Goal: Task Accomplishment & Management: Complete application form

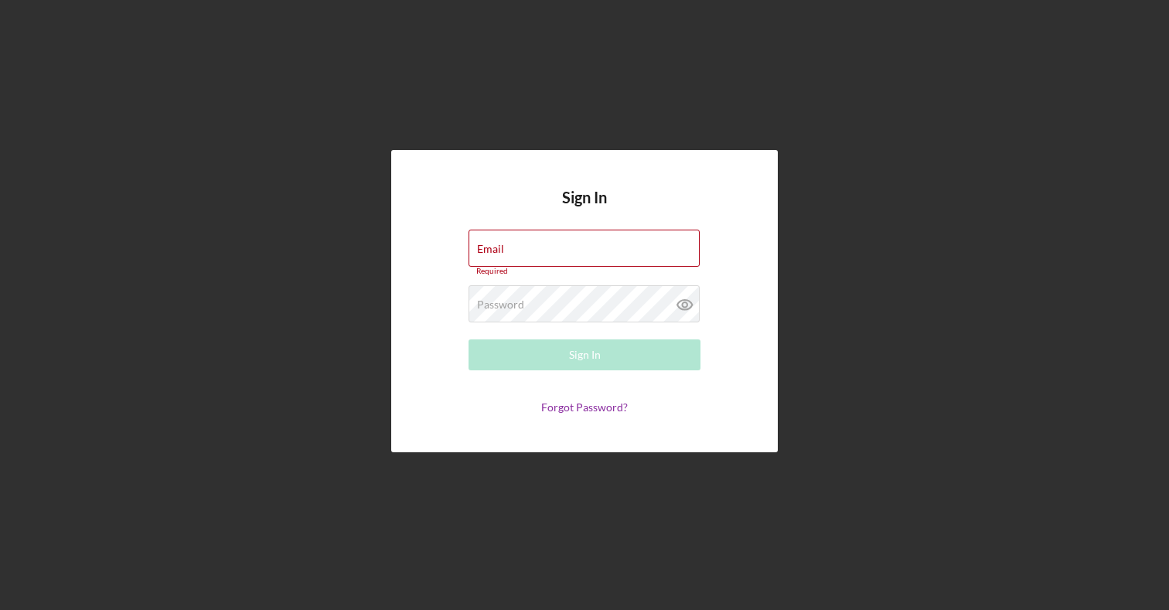
type input "[PERSON_NAME][EMAIL_ADDRESS][DOMAIN_NAME]"
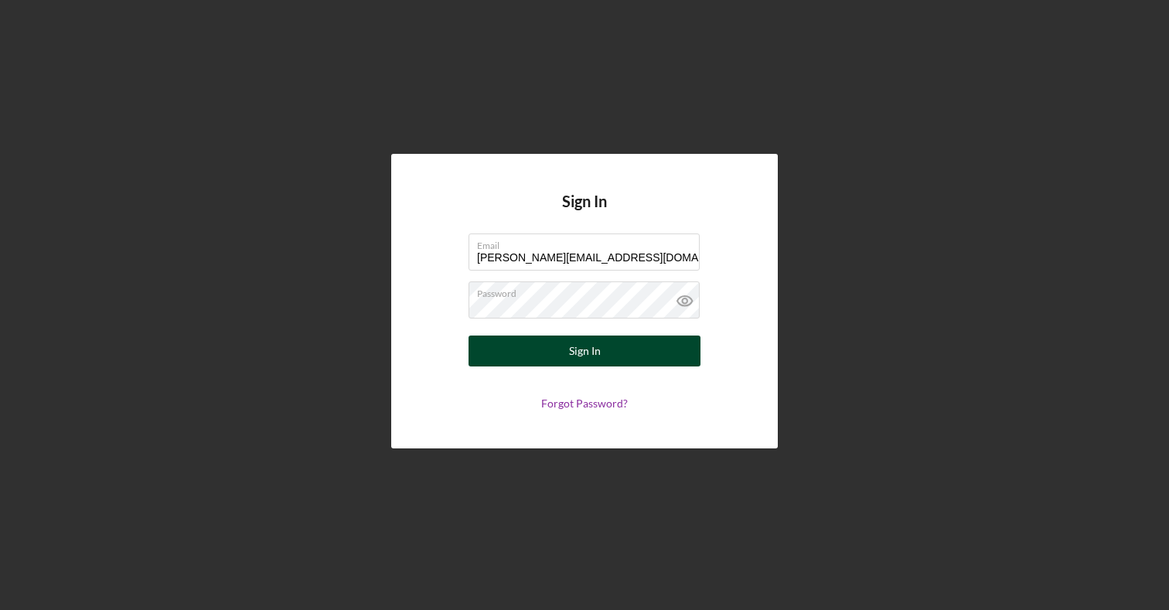
click at [595, 350] on div "Sign In" at bounding box center [585, 351] width 32 height 31
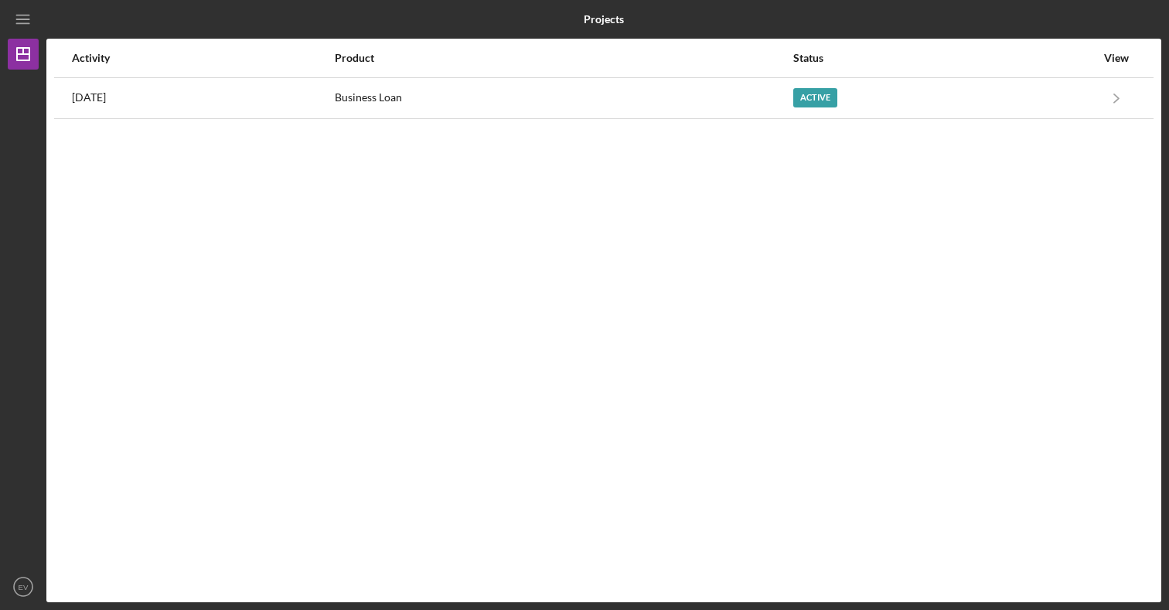
click at [968, 119] on div "Activity Product Status View [DATE] Business Loan Active Icon/Navigate Business…" at bounding box center [603, 321] width 1115 height 564
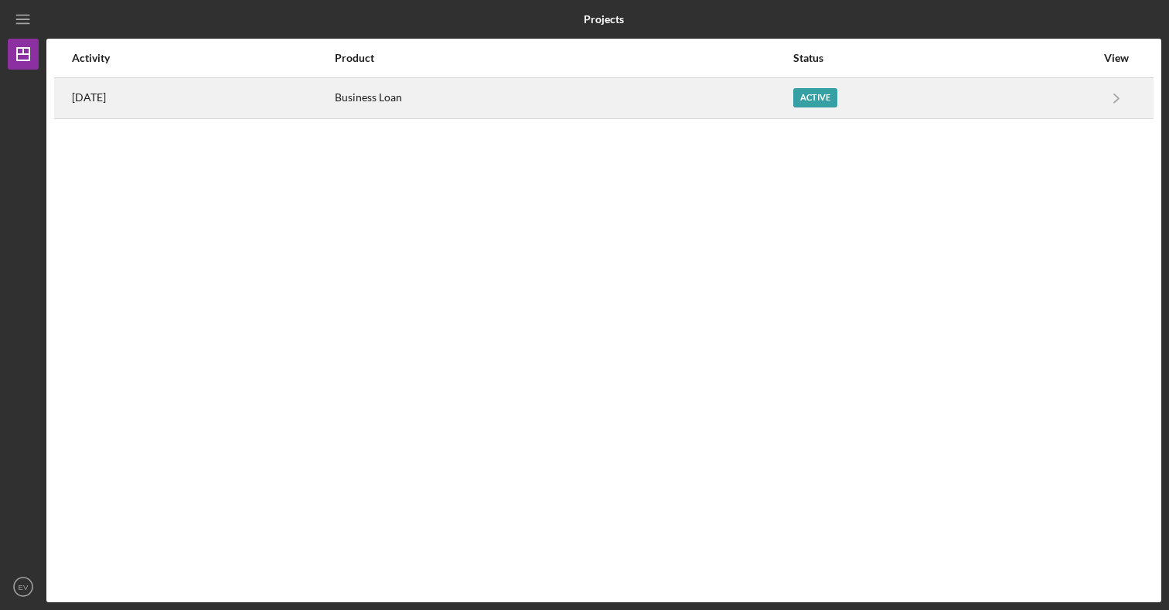
click at [966, 90] on div "Active" at bounding box center [945, 98] width 302 height 39
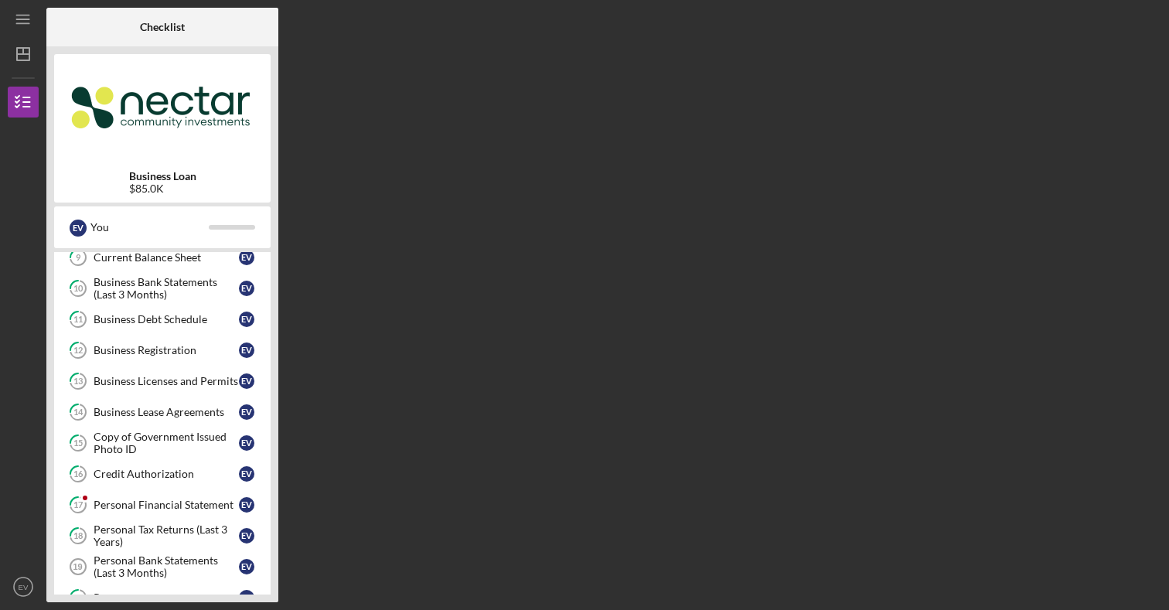
scroll to position [297, 0]
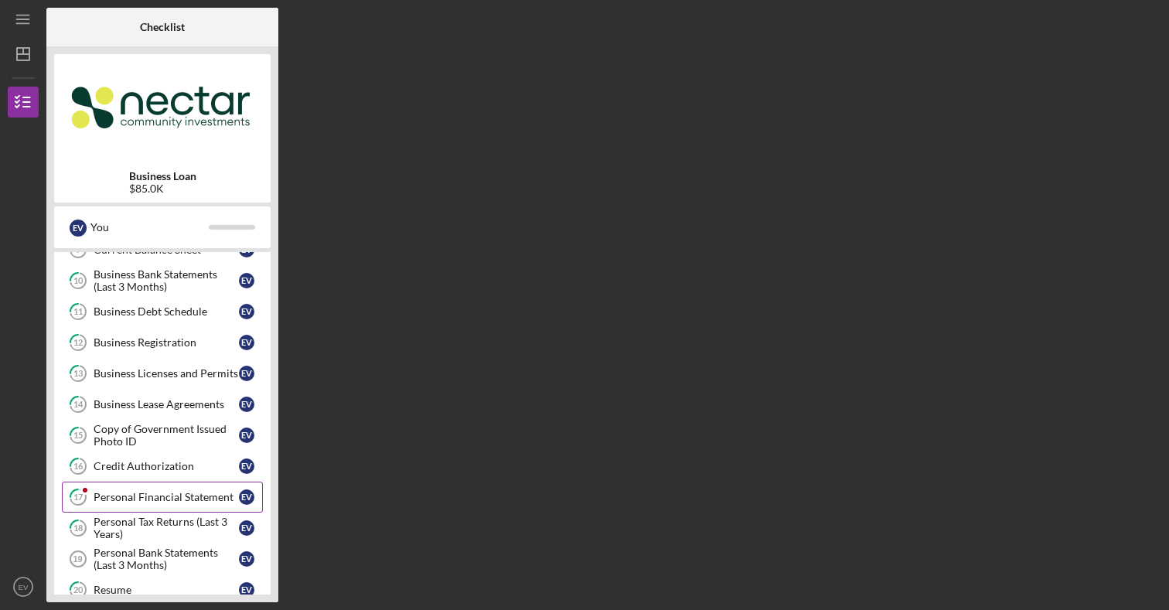
click at [125, 493] on div "Personal Financial Statement" at bounding box center [166, 497] width 145 height 12
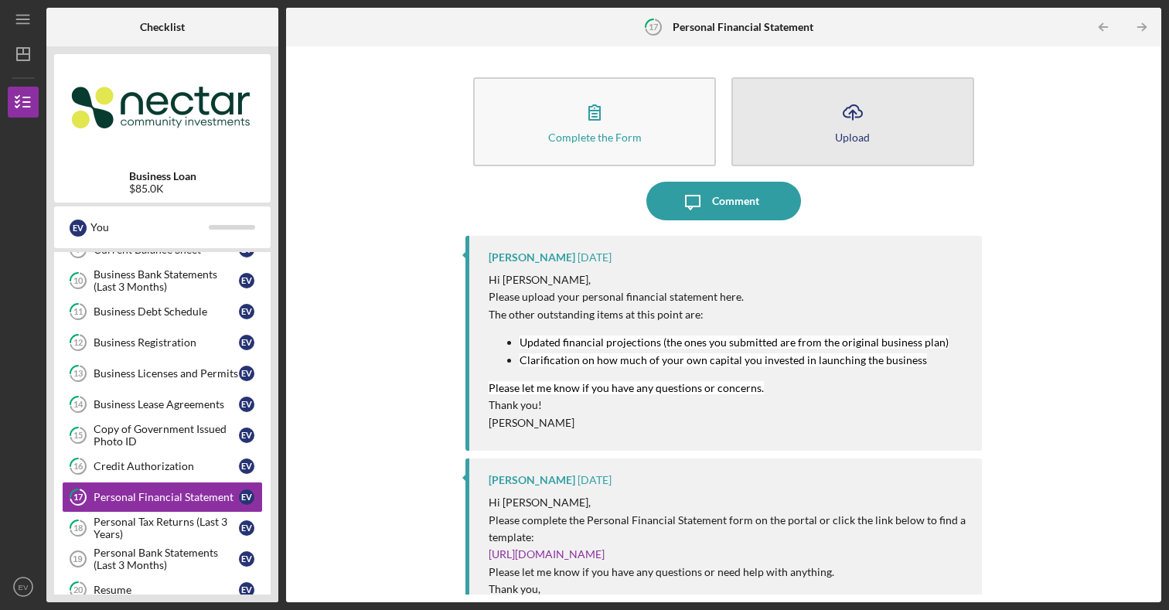
click at [810, 143] on button "Icon/Upload Upload" at bounding box center [853, 121] width 243 height 89
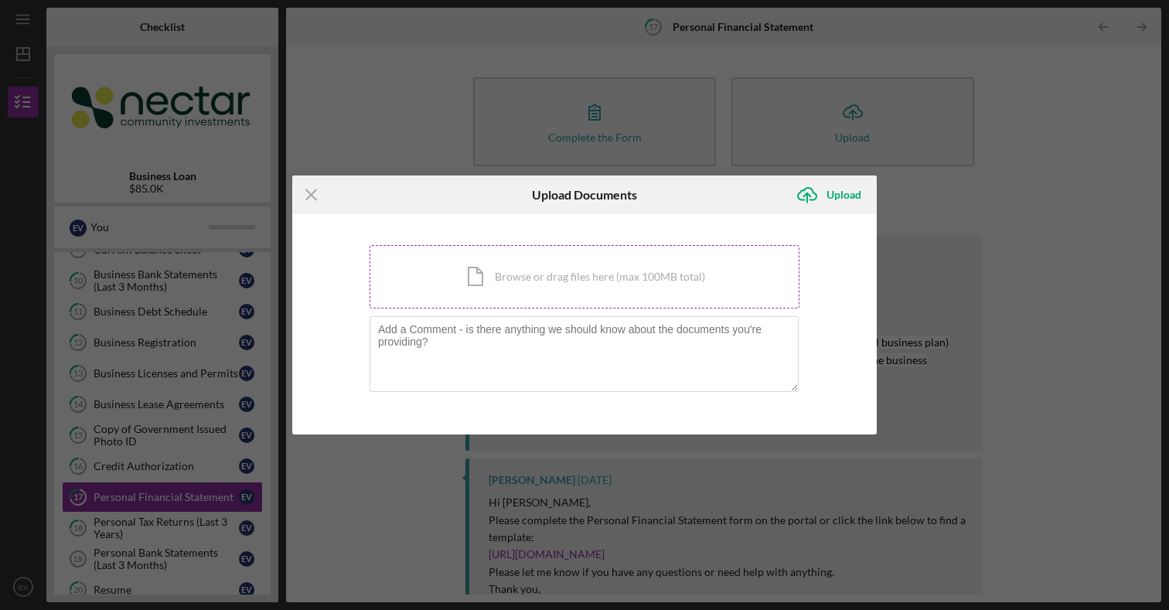
click at [598, 289] on div "Icon/Document Browse or drag files here (max 100MB total) Tap to choose files o…" at bounding box center [585, 276] width 430 height 63
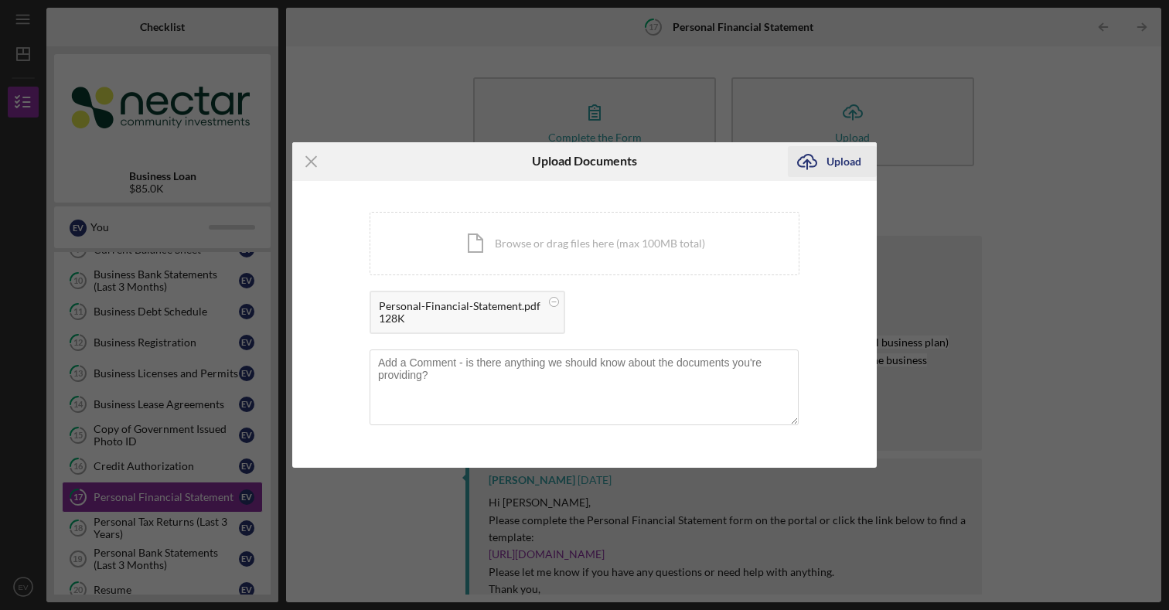
click at [832, 166] on div "Upload" at bounding box center [844, 161] width 35 height 31
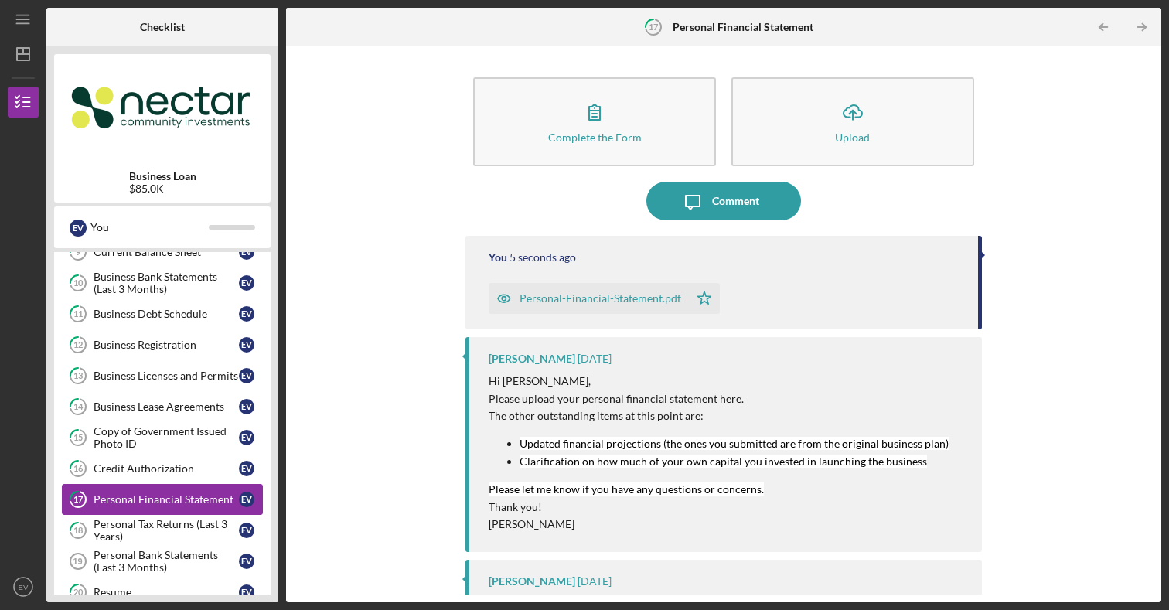
scroll to position [290, 0]
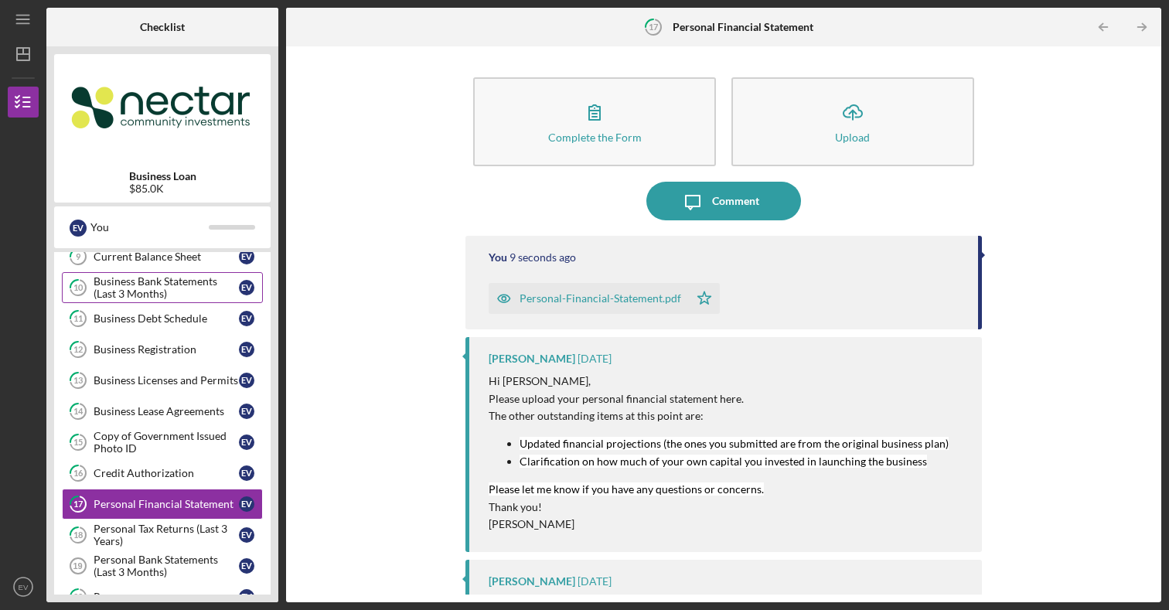
click at [144, 291] on div "Business Bank Statements (Last 3 Months)" at bounding box center [166, 287] width 145 height 25
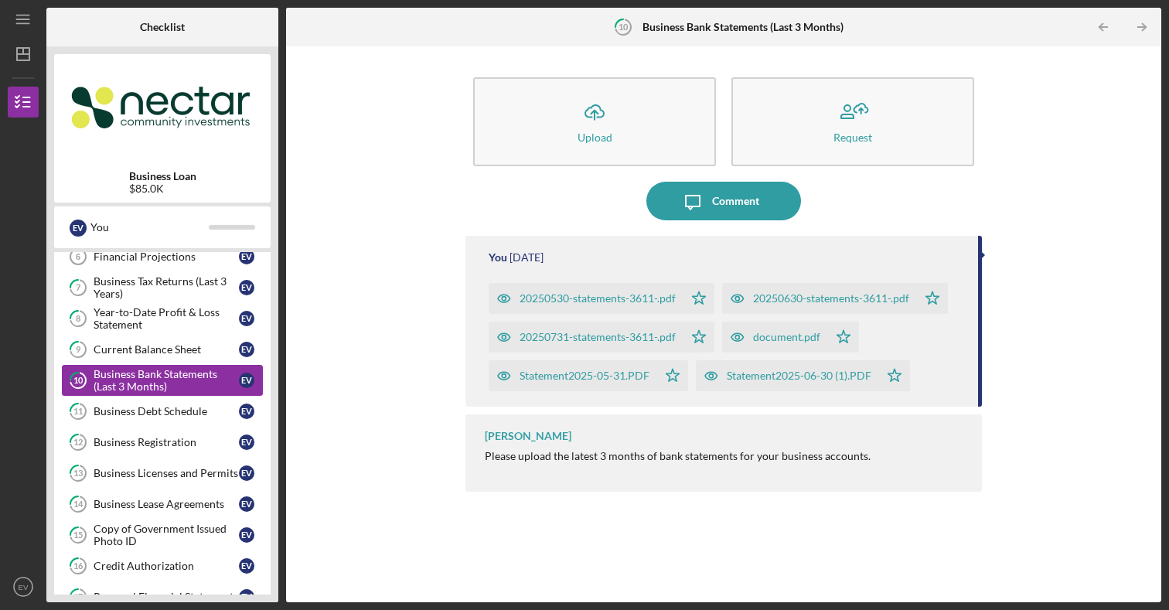
scroll to position [196, 0]
click at [157, 258] on div "Financial Projections" at bounding box center [166, 258] width 145 height 12
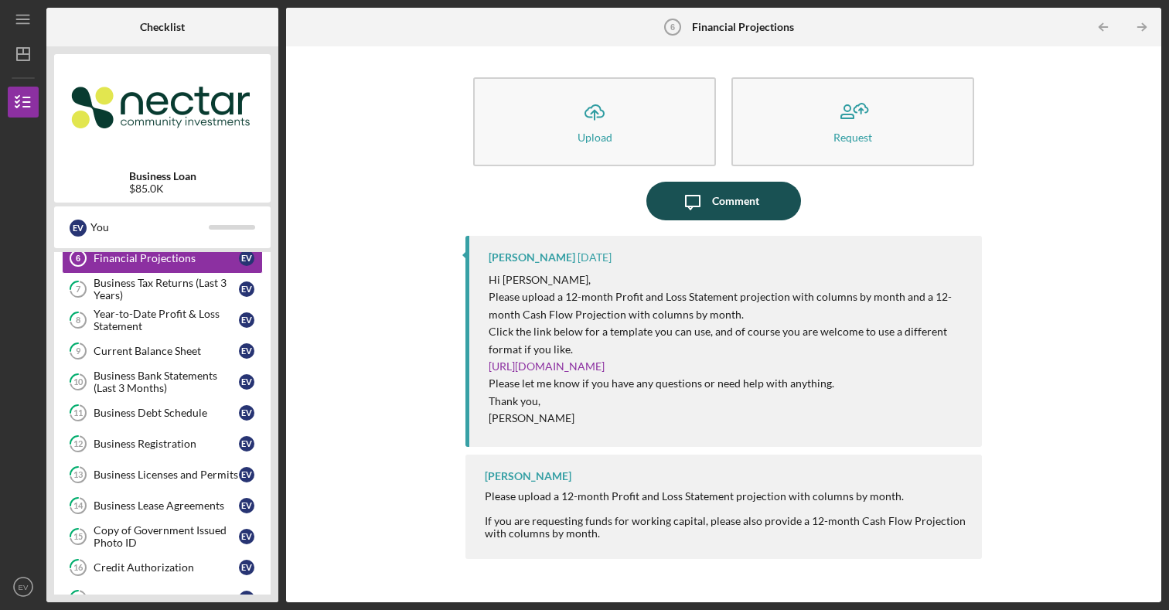
click at [714, 213] on div "Comment" at bounding box center [735, 201] width 47 height 39
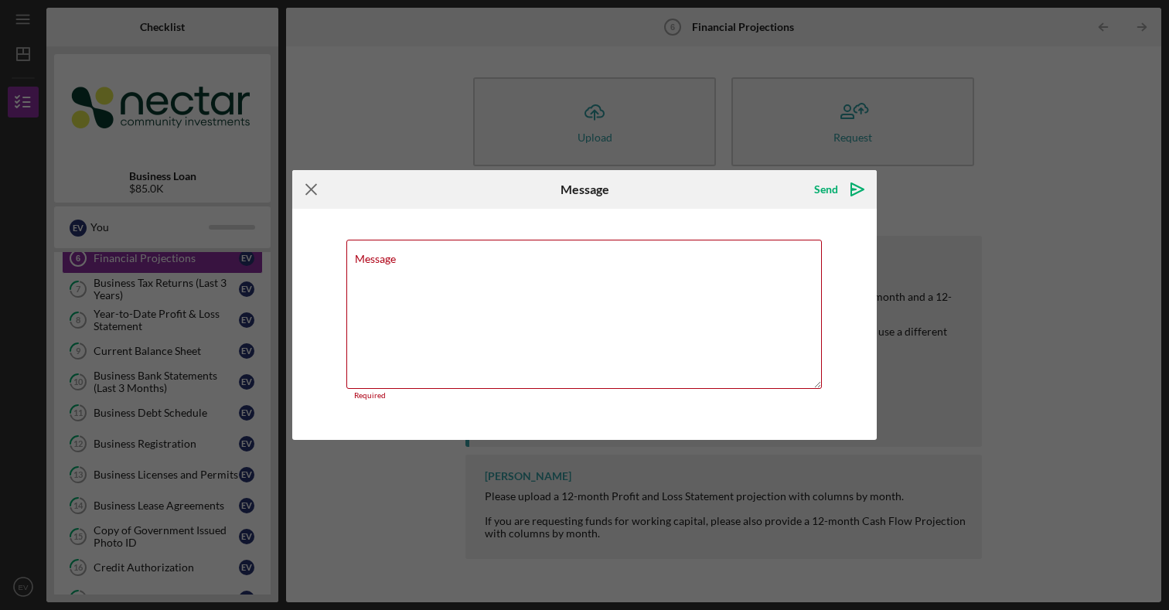
click at [312, 197] on icon "Icon/Menu Close" at bounding box center [311, 189] width 39 height 39
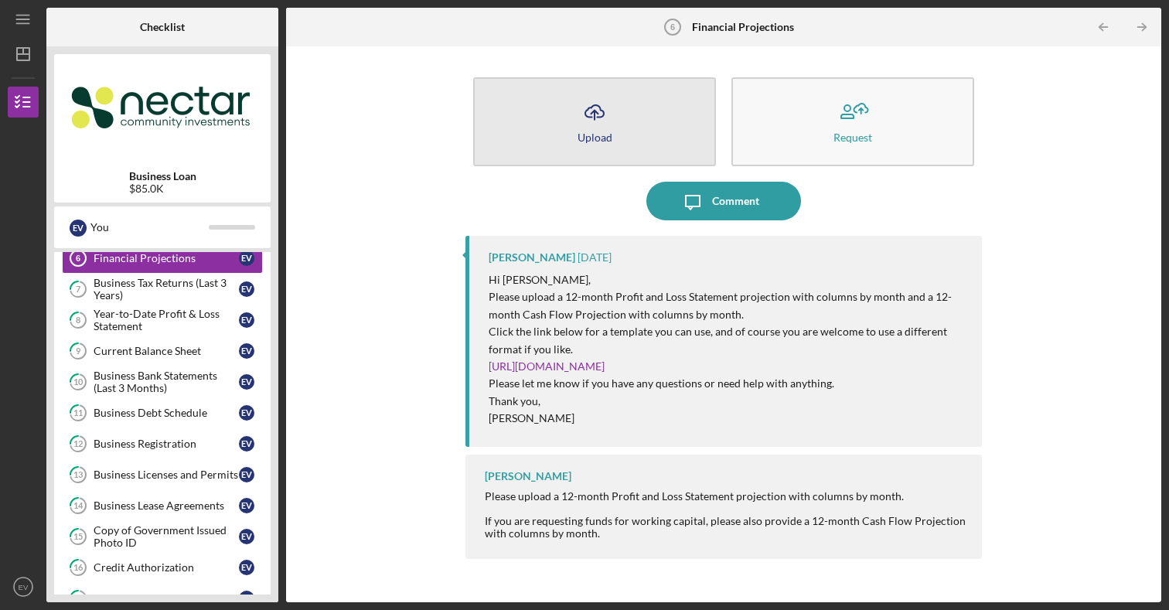
click at [619, 114] on button "Icon/Upload Upload" at bounding box center [594, 121] width 243 height 89
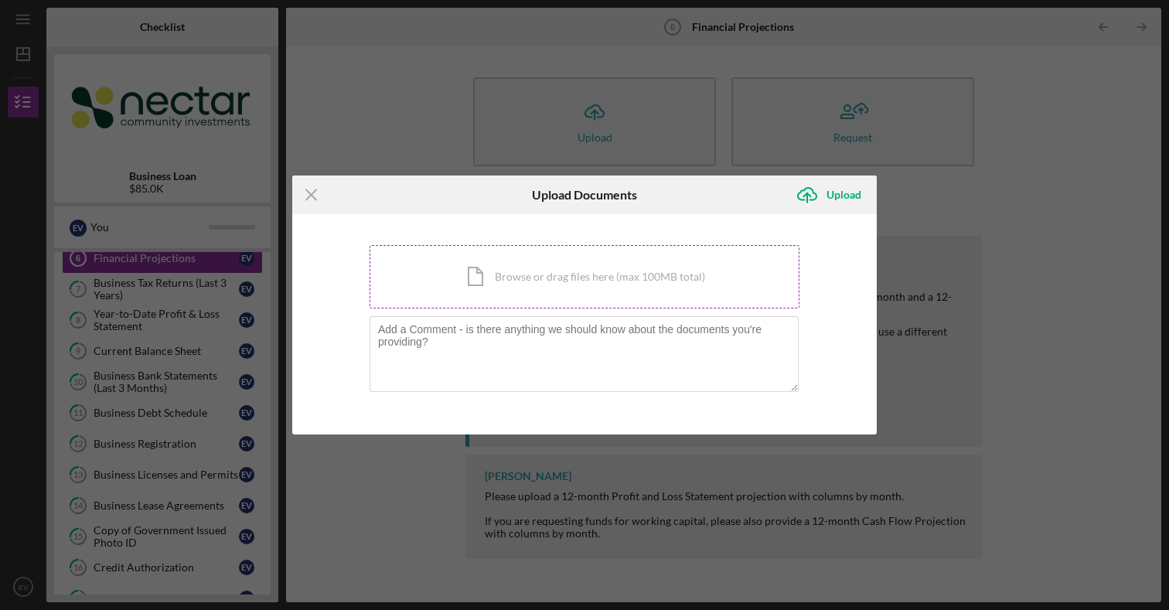
click at [580, 269] on div "Icon/Document Browse or drag files here (max 100MB total) Tap to choose files o…" at bounding box center [585, 276] width 430 height 63
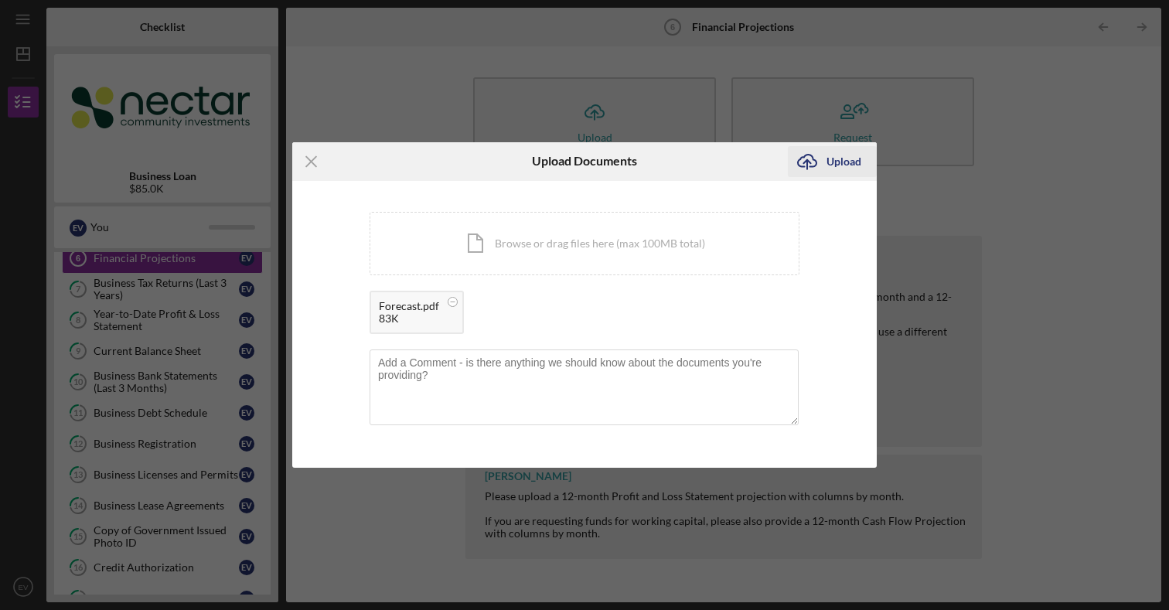
click at [850, 164] on div "Upload" at bounding box center [844, 161] width 35 height 31
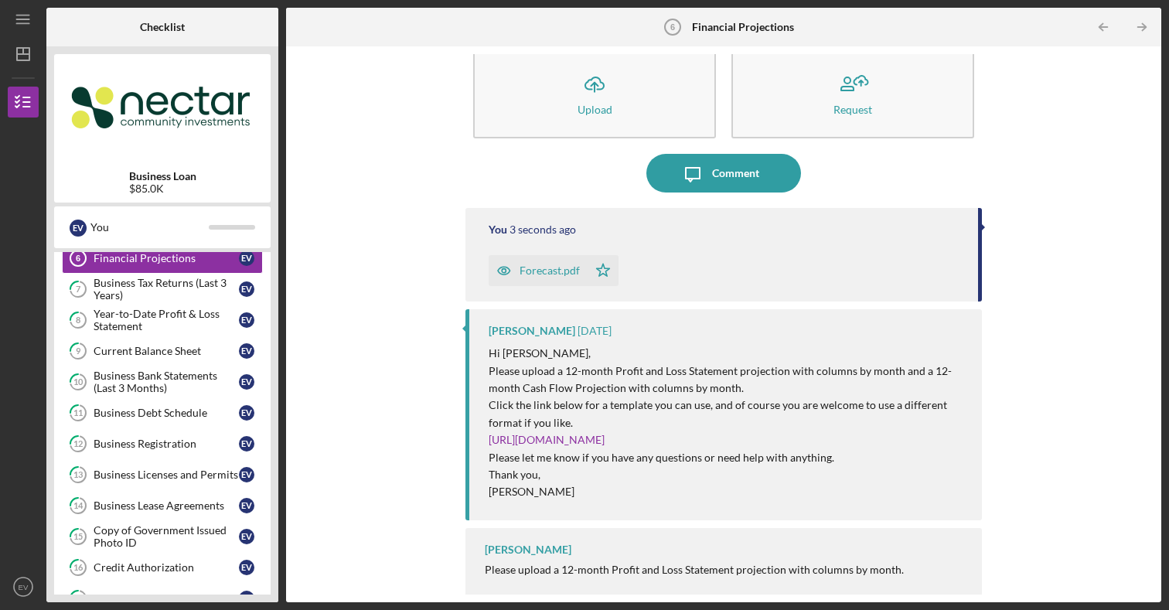
scroll to position [39, 0]
